Goal: Navigation & Orientation: Find specific page/section

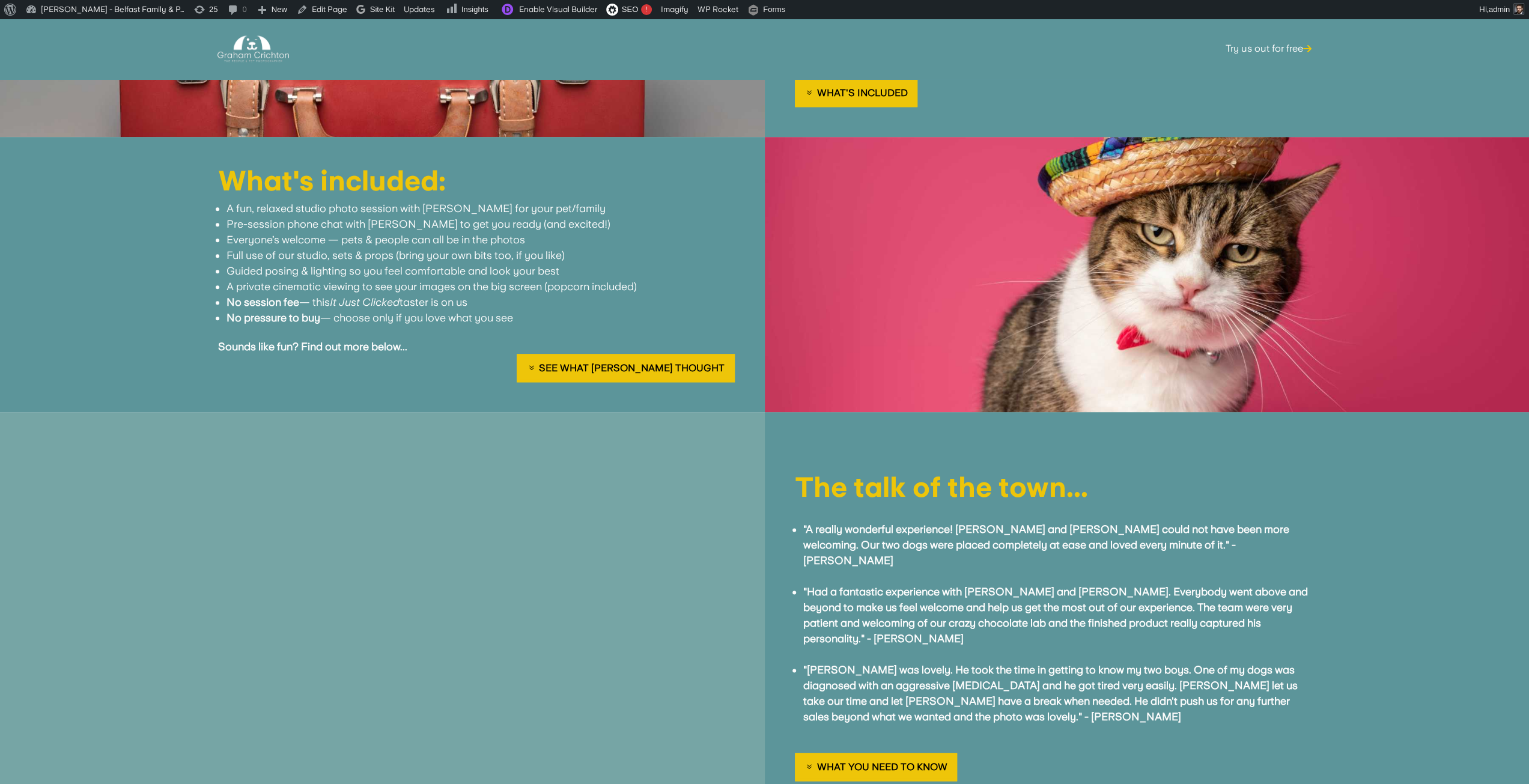
scroll to position [1381, 0]
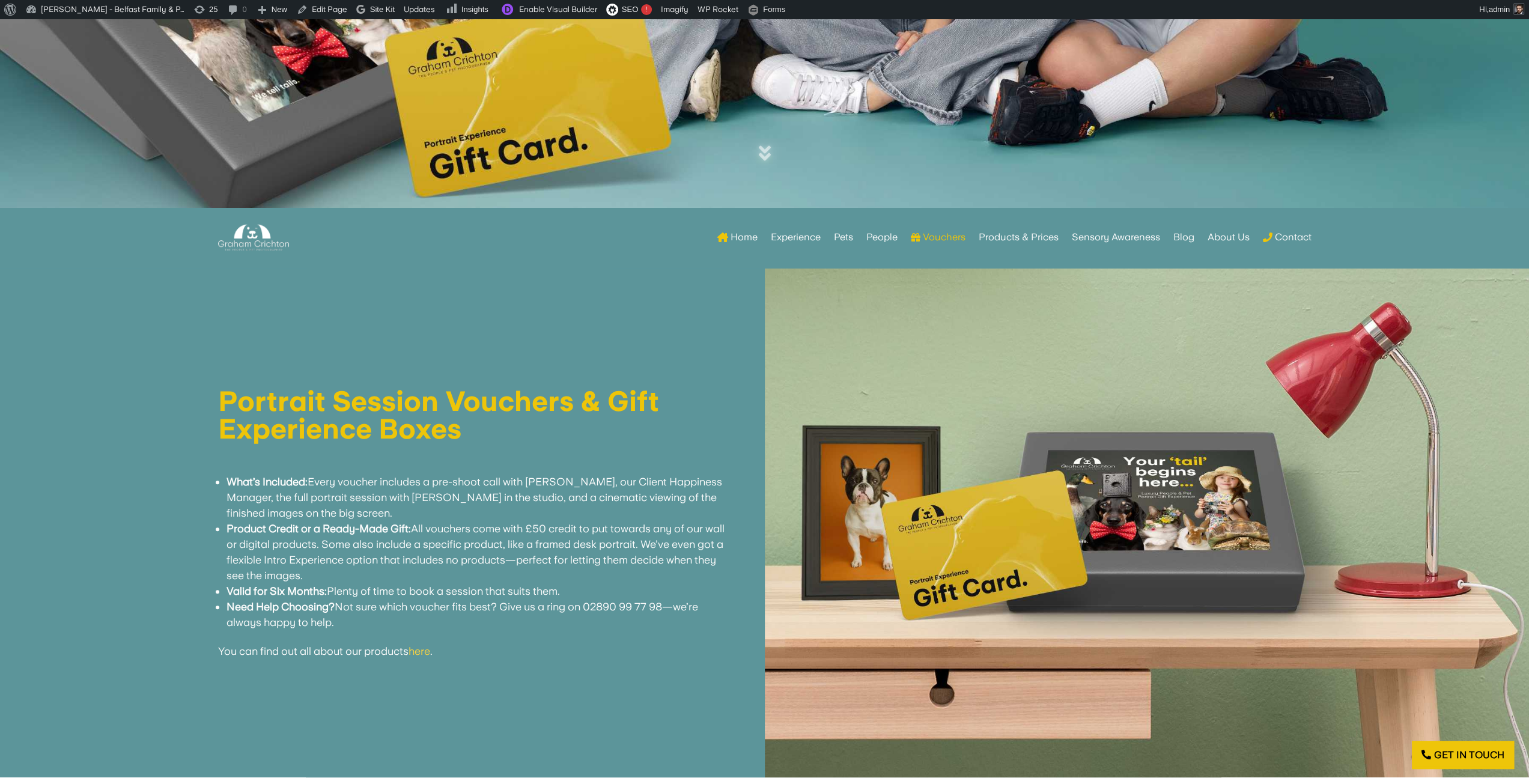
scroll to position [601, 0]
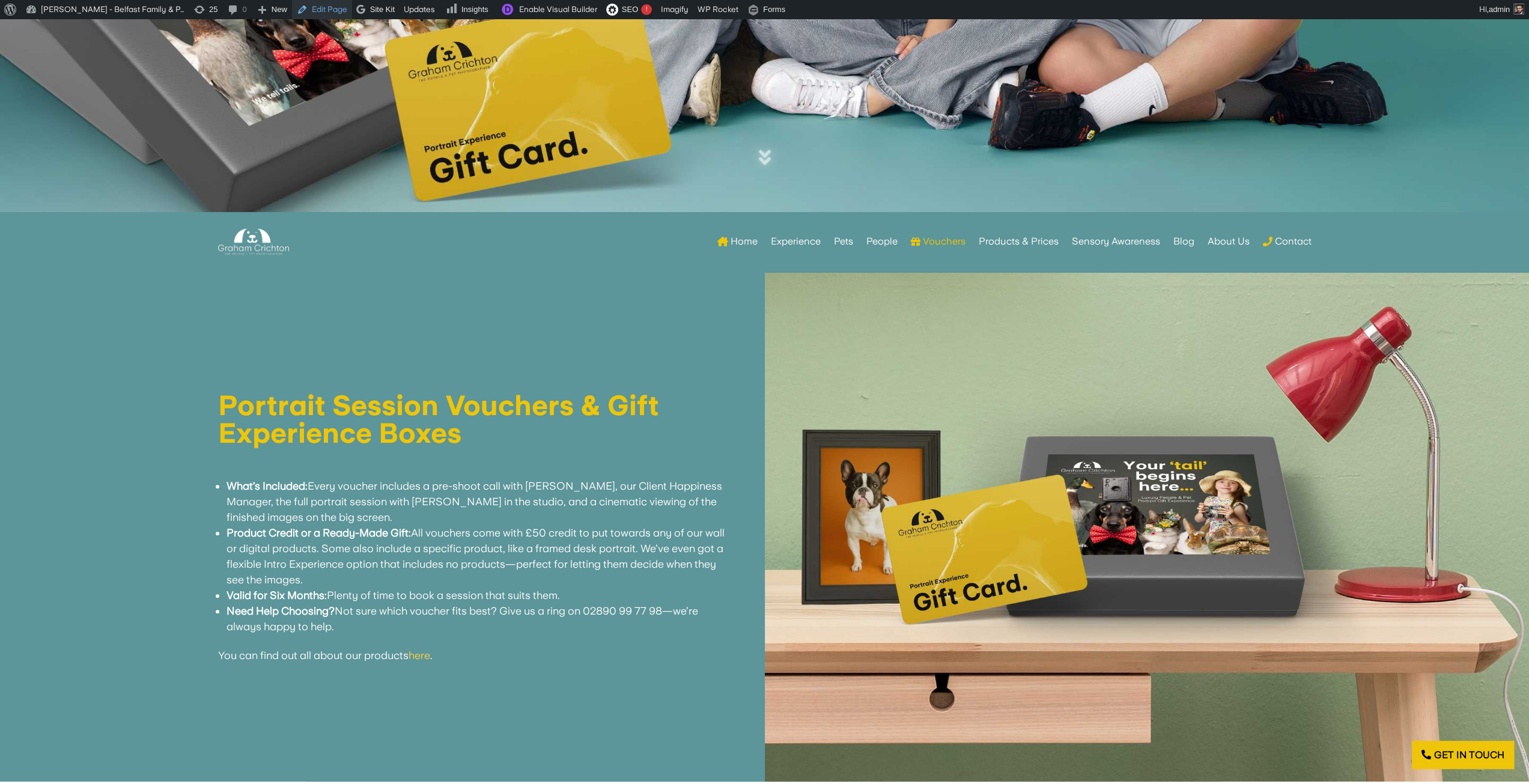
click at [321, 13] on link "Edit Page" at bounding box center [321, 10] width 60 height 19
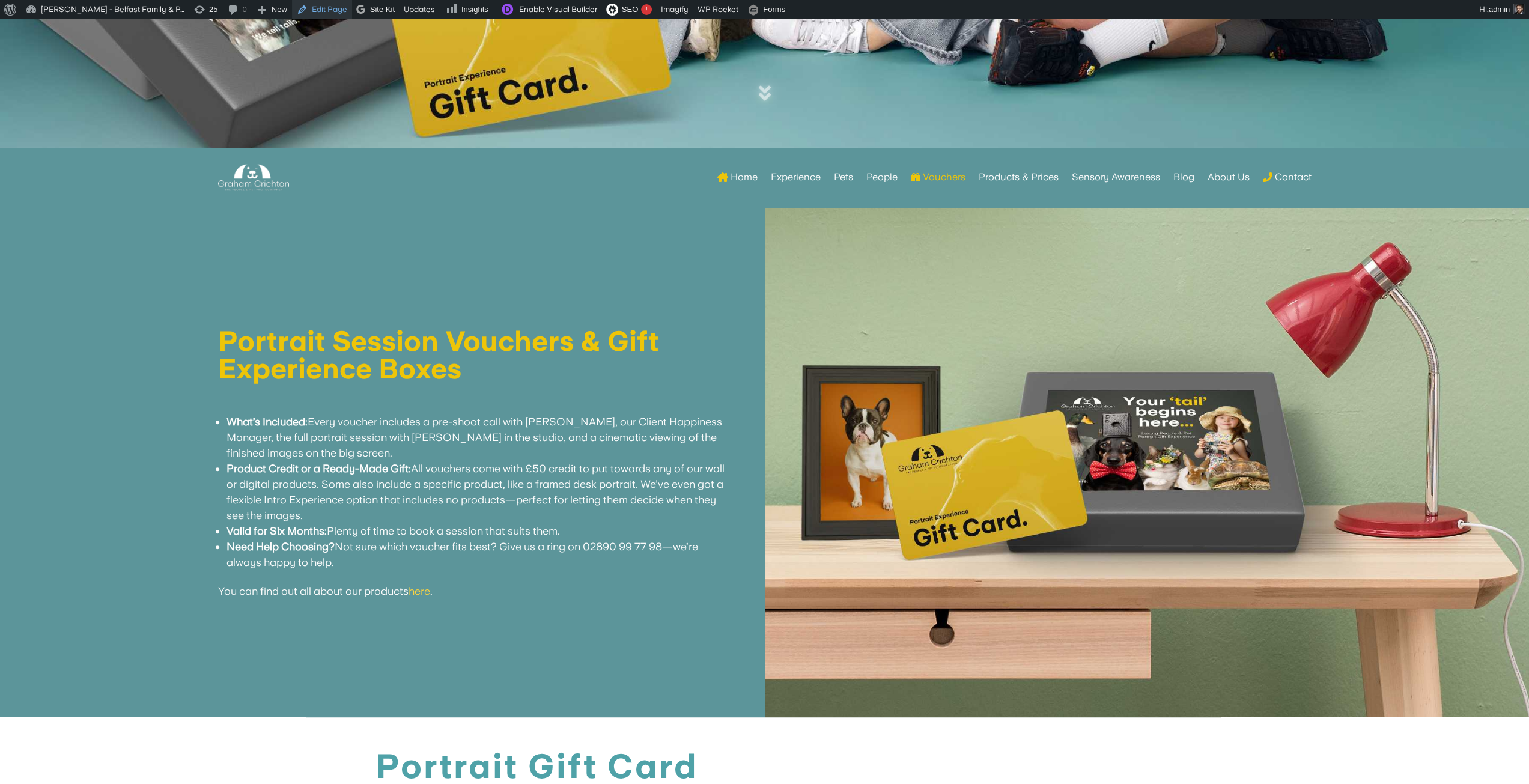
scroll to position [661, 0]
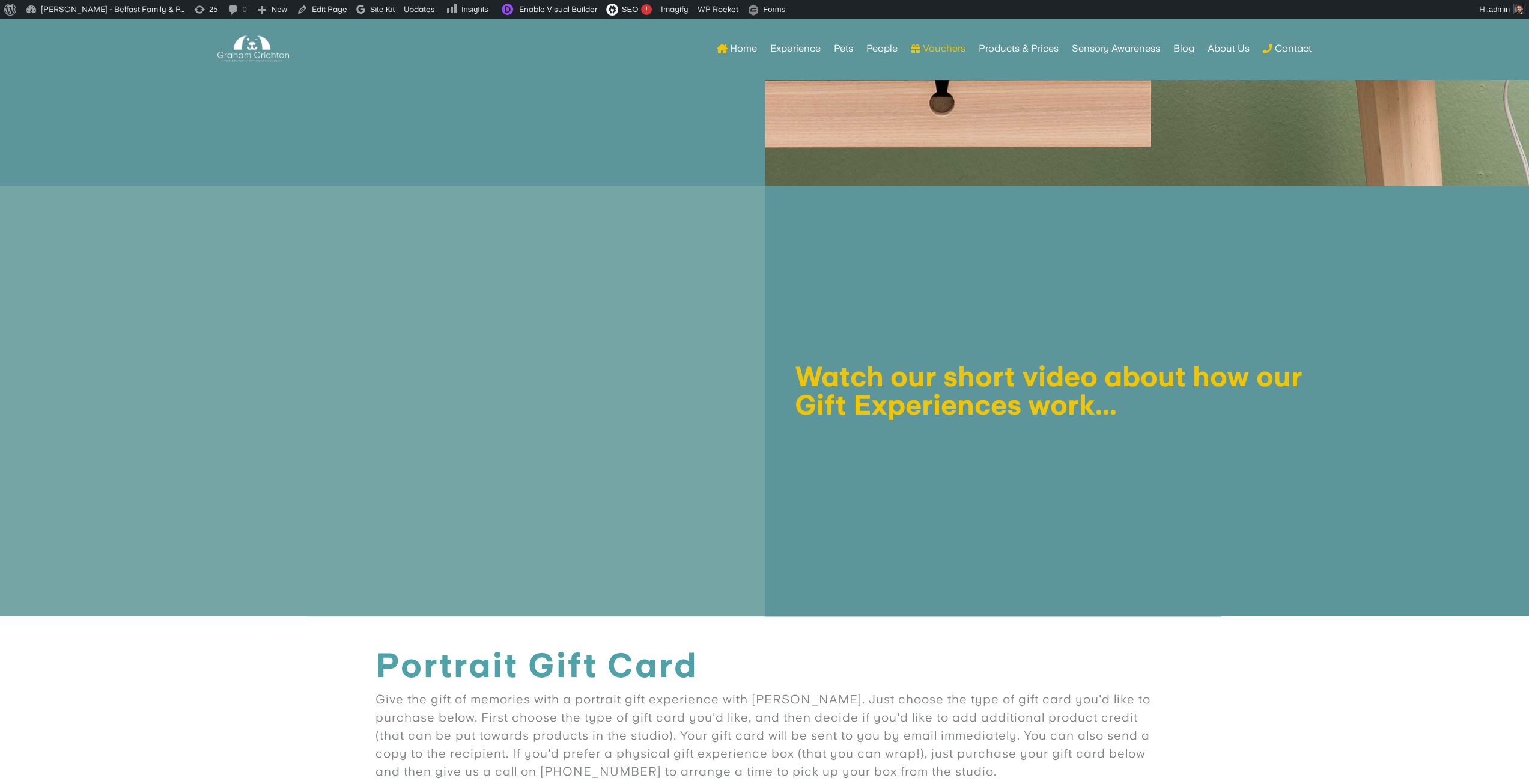
scroll to position [1201, 0]
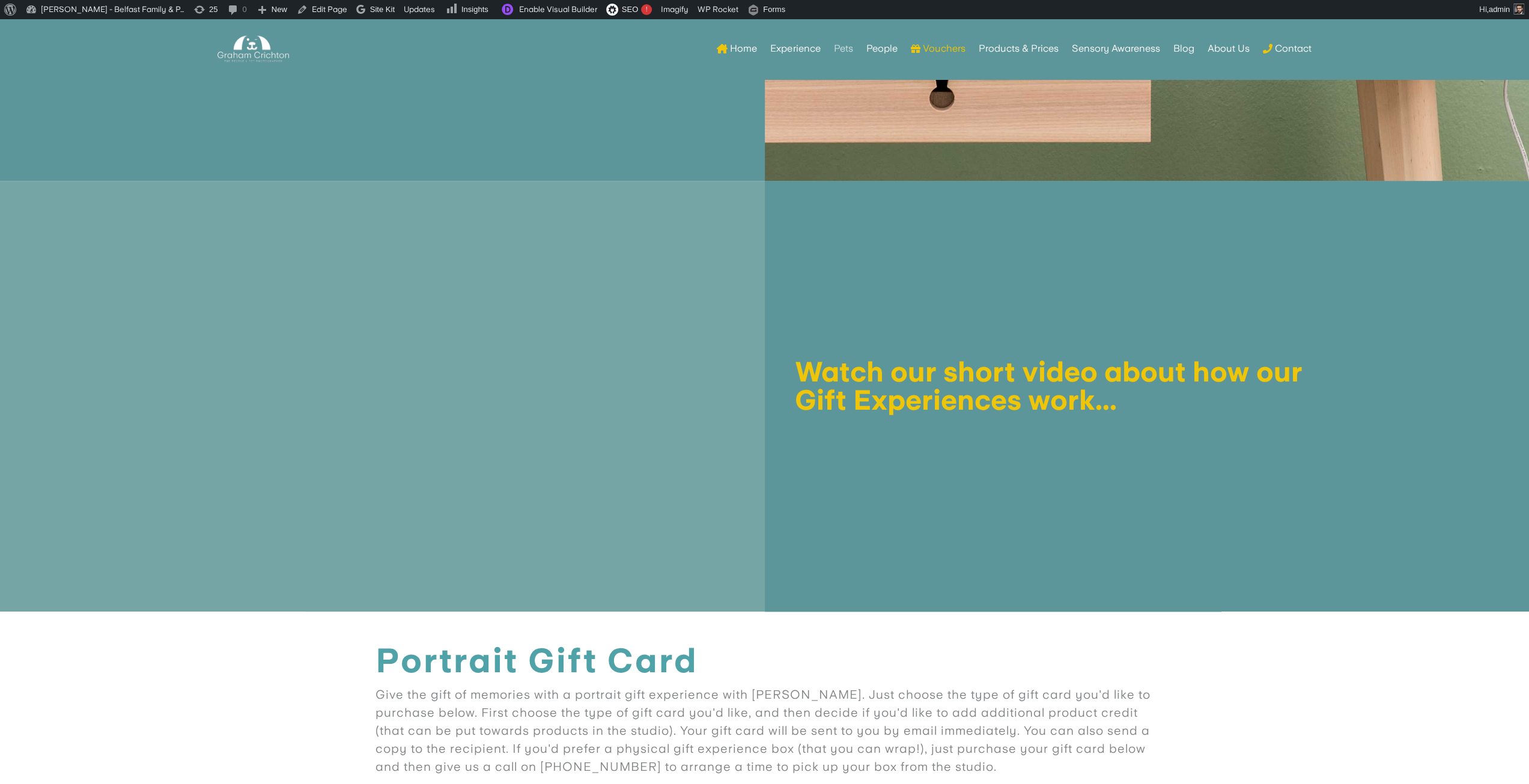
click at [847, 49] on link "Pets" at bounding box center [843, 49] width 19 height 47
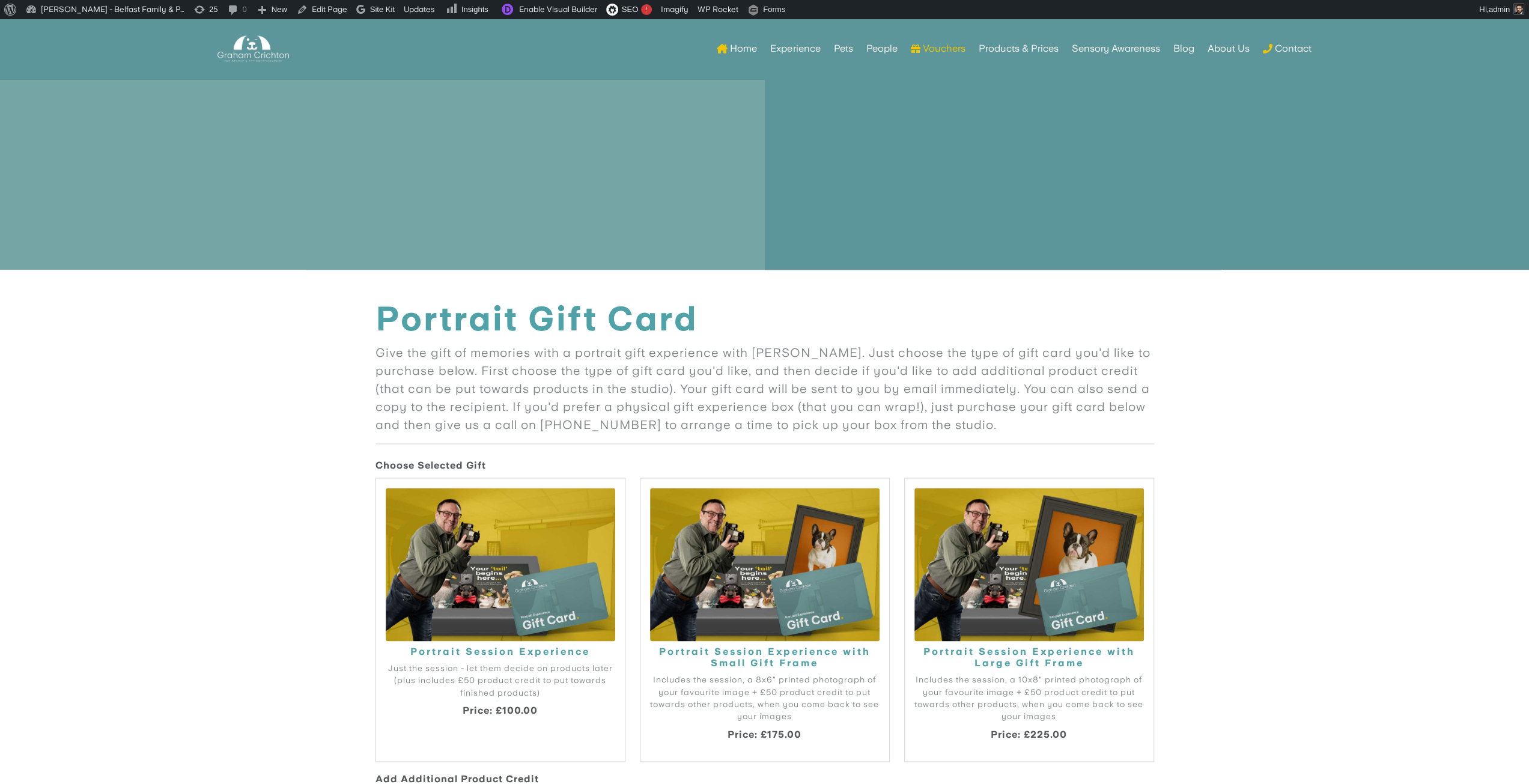
scroll to position [1381, 0]
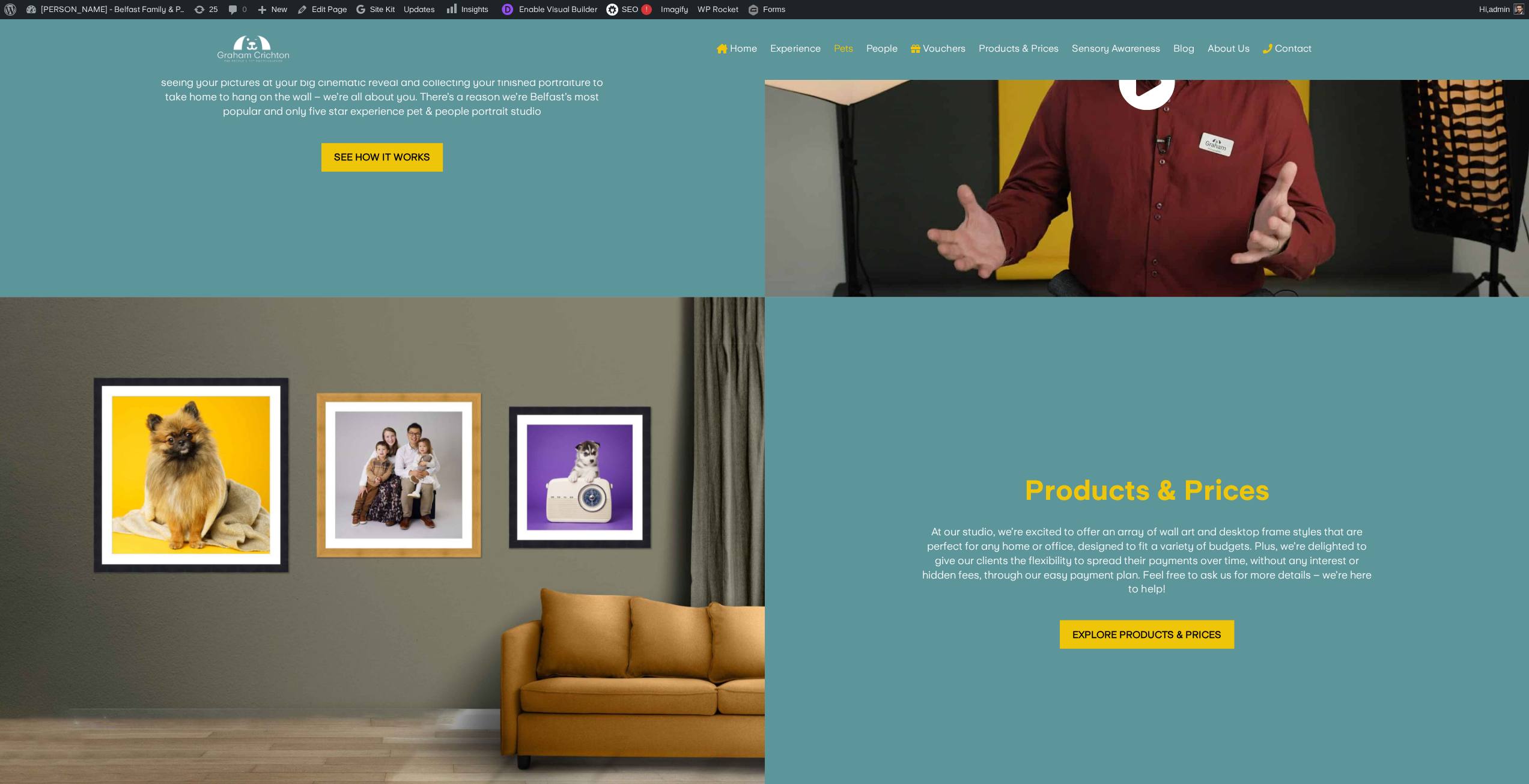
scroll to position [2045, 0]
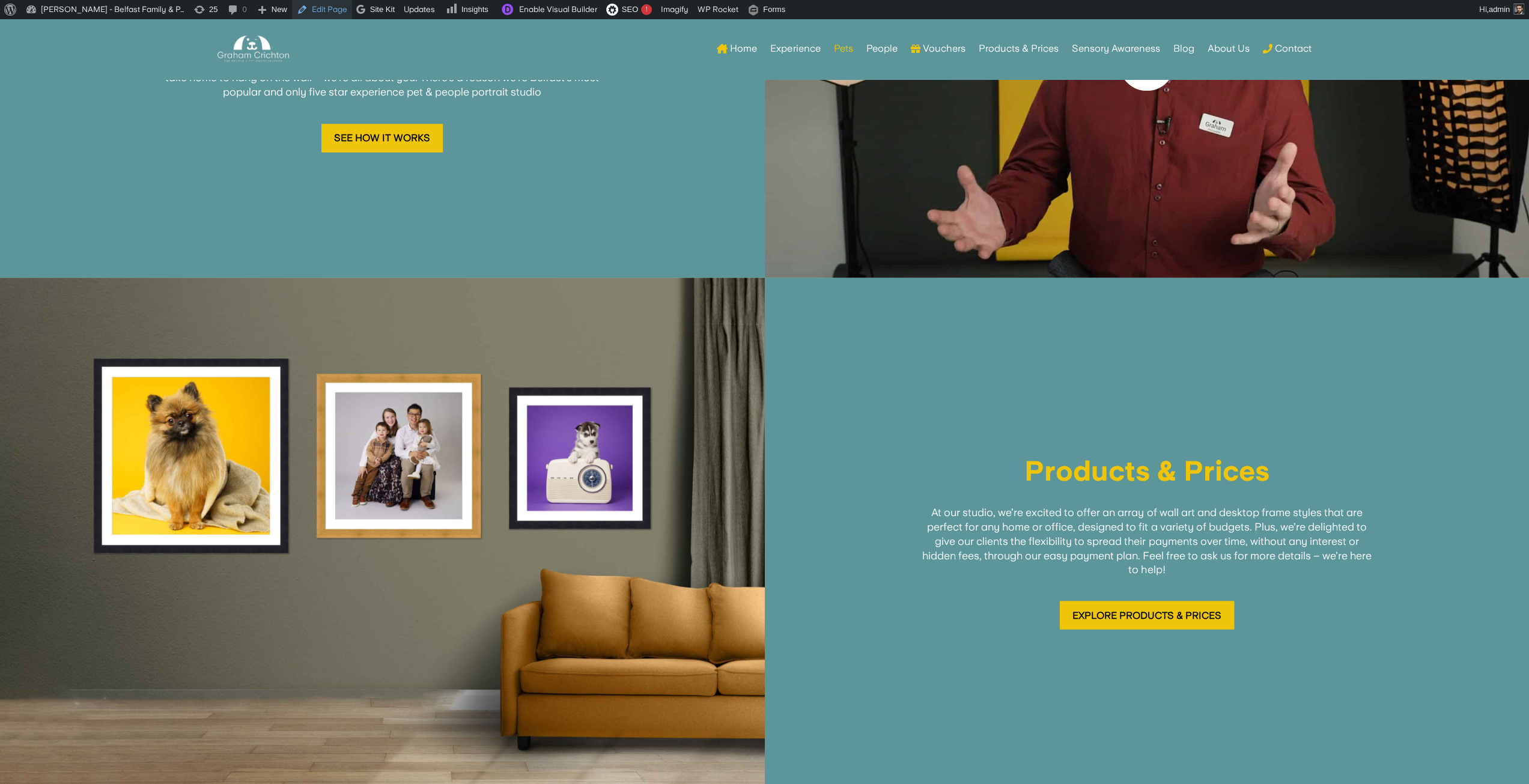
click at [308, 13] on link "Edit Page" at bounding box center [321, 10] width 60 height 19
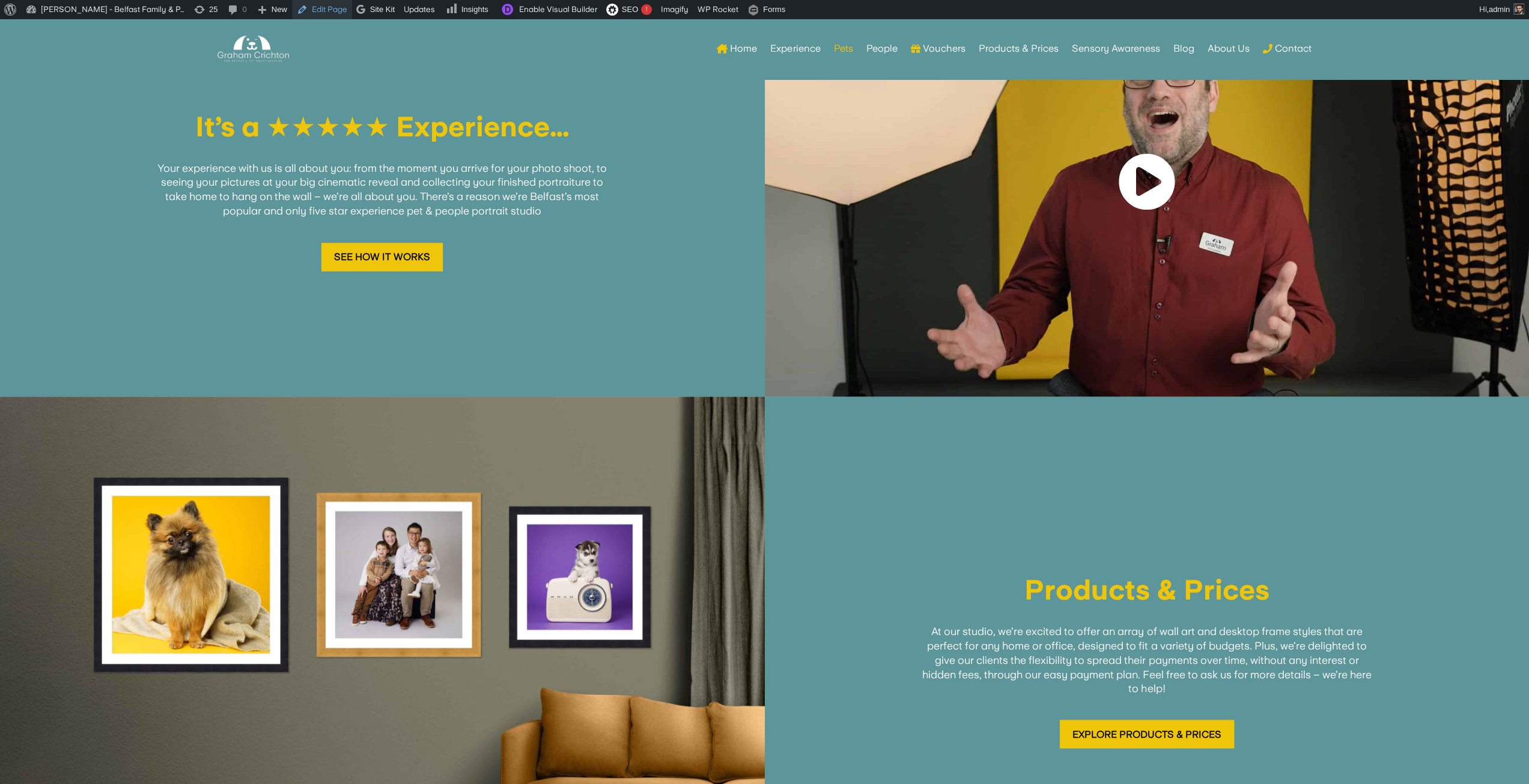
scroll to position [2164, 0]
